Goal: Task Accomplishment & Management: Manage account settings

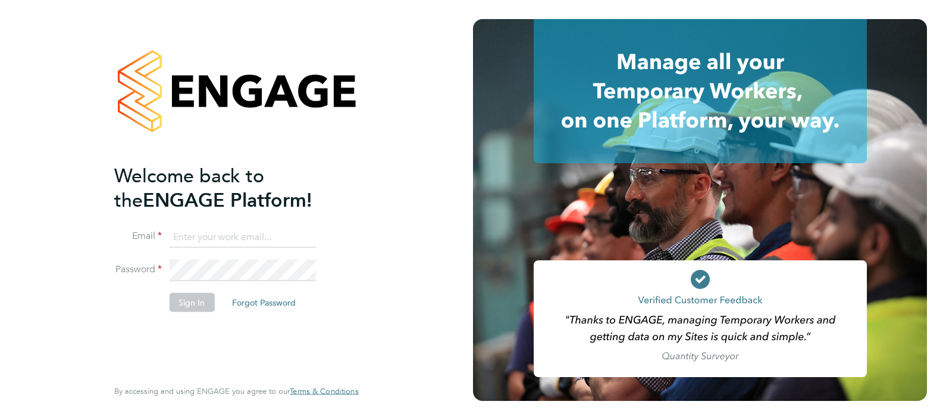
type input "[PERSON_NAME][EMAIL_ADDRESS][PERSON_NAME][DOMAIN_NAME]"
click at [188, 306] on button "Sign In" at bounding box center [191, 301] width 45 height 19
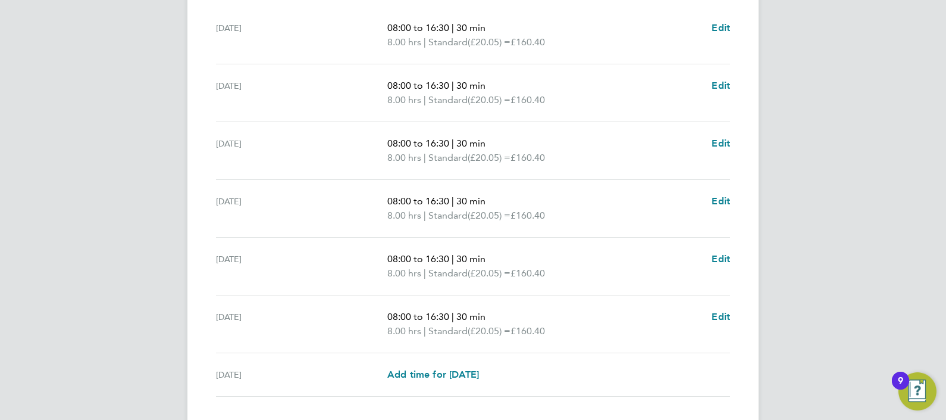
scroll to position [446, 0]
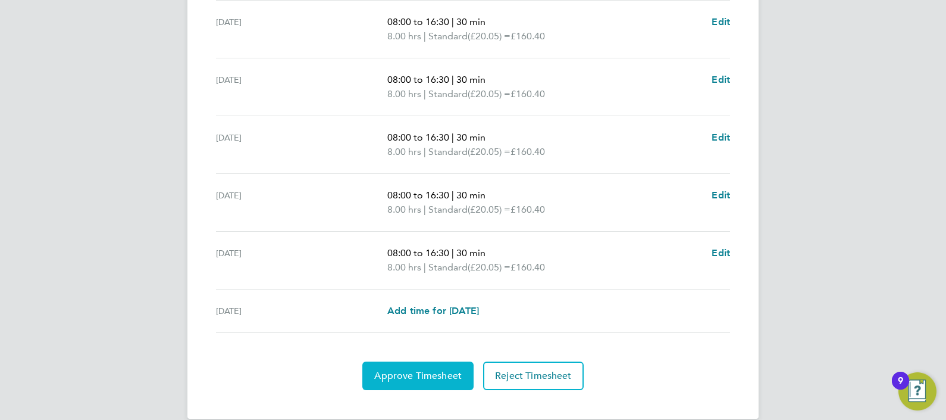
click at [431, 372] on span "Approve Timesheet" at bounding box center [417, 376] width 87 height 12
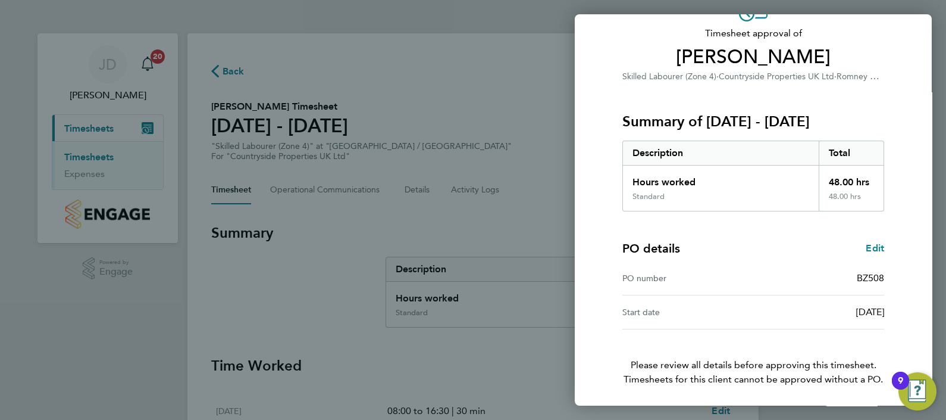
scroll to position [115, 0]
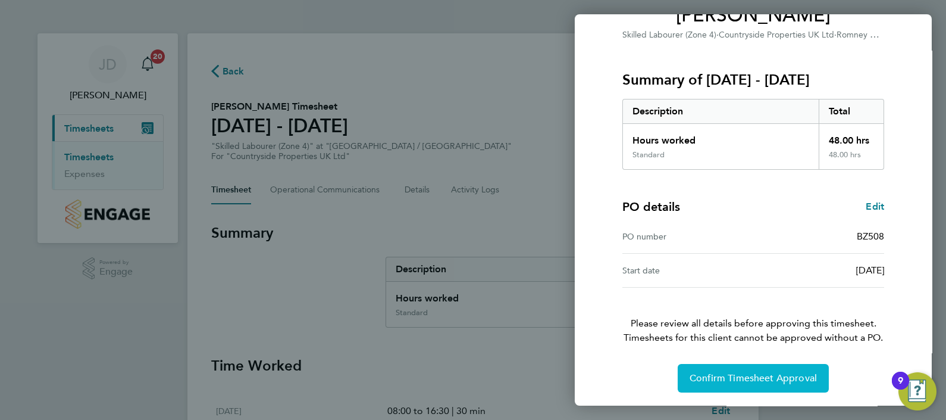
click at [711, 367] on button "Confirm Timesheet Approval" at bounding box center [753, 378] width 151 height 29
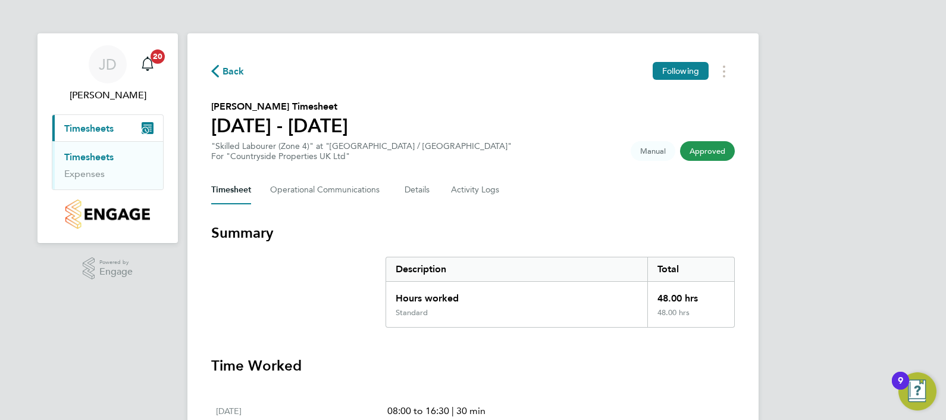
click at [105, 157] on link "Timesheets" at bounding box center [88, 156] width 49 height 11
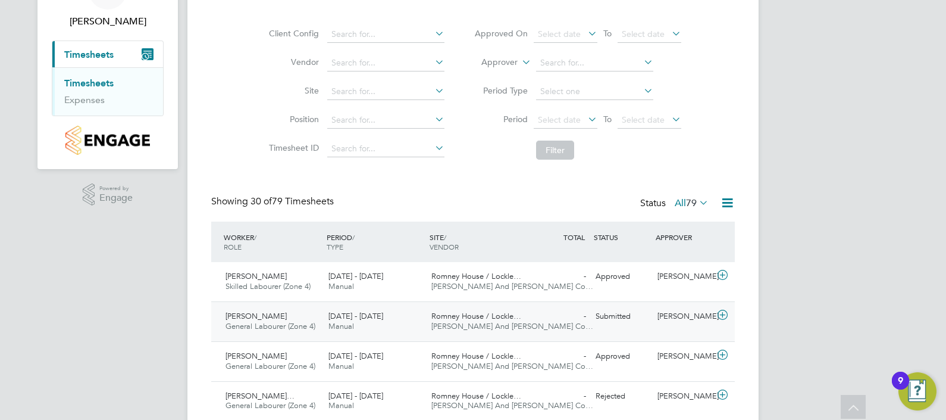
click at [417, 306] on div "[DATE] - [DATE] Manual" at bounding box center [375, 321] width 103 height 30
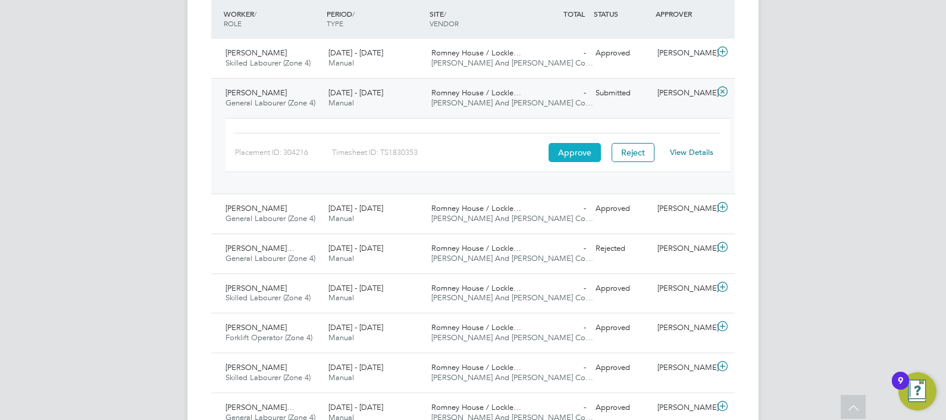
click at [572, 155] on button "Approve" at bounding box center [575, 152] width 52 height 19
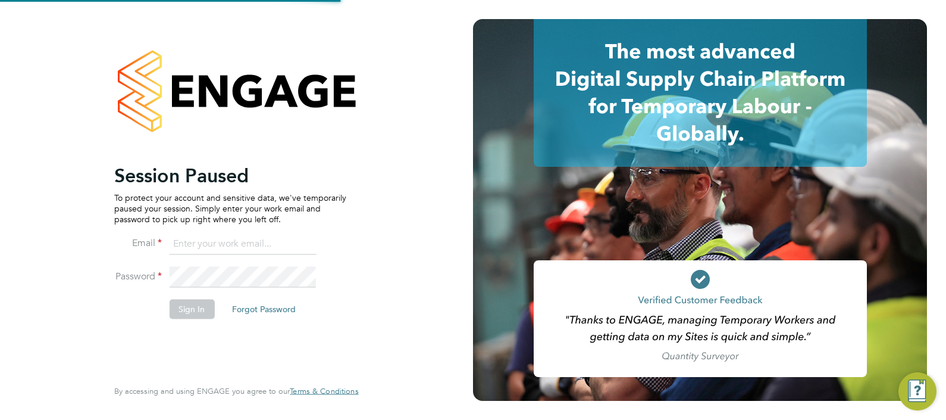
type input "[PERSON_NAME][EMAIL_ADDRESS][PERSON_NAME][DOMAIN_NAME]"
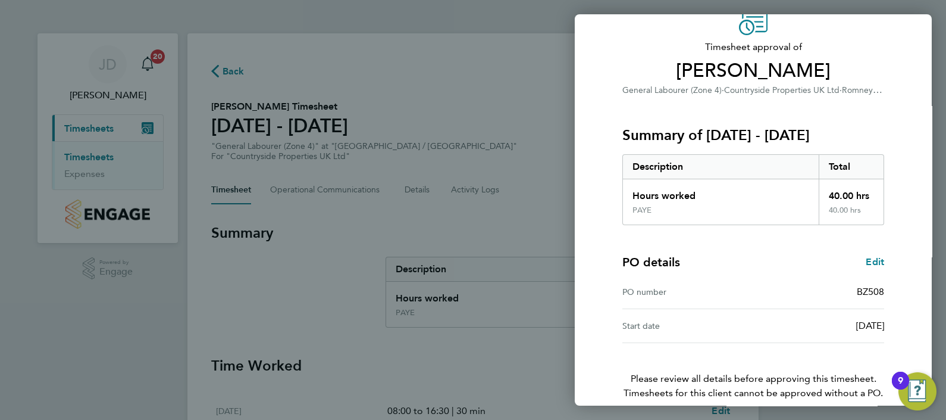
scroll to position [115, 0]
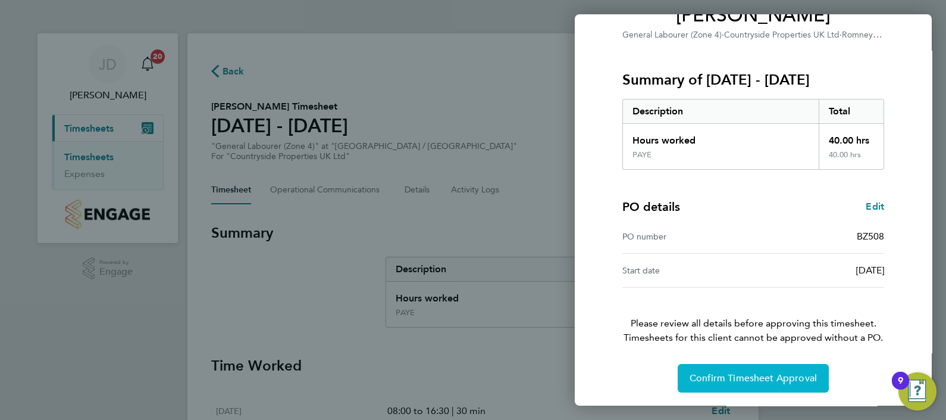
click at [772, 376] on span "Confirm Timesheet Approval" at bounding box center [753, 378] width 127 height 12
